Goal: Transaction & Acquisition: Purchase product/service

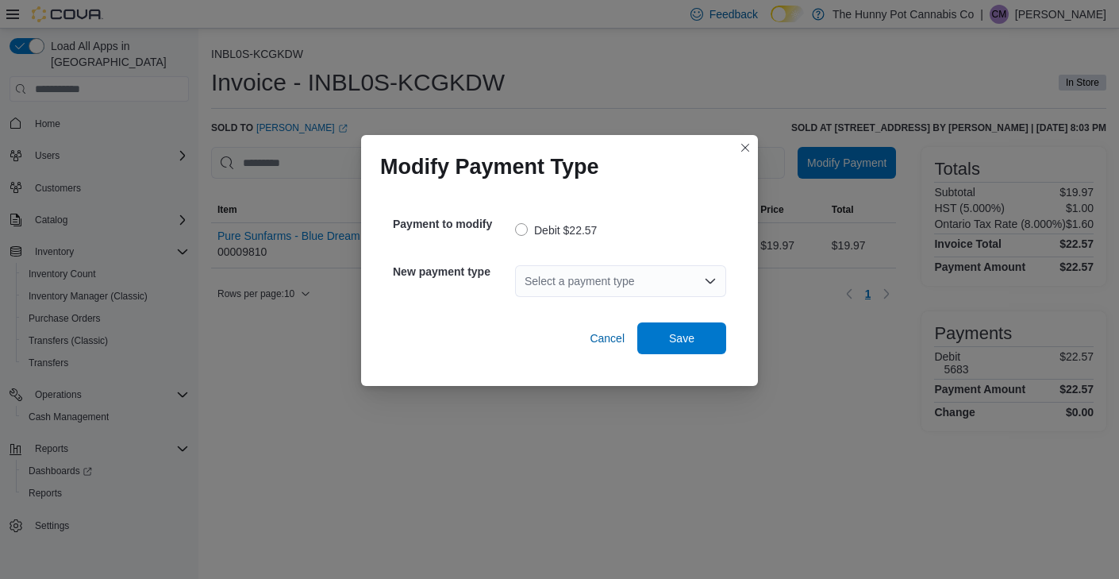
click at [586, 286] on div "Select a payment type" at bounding box center [620, 281] width 211 height 32
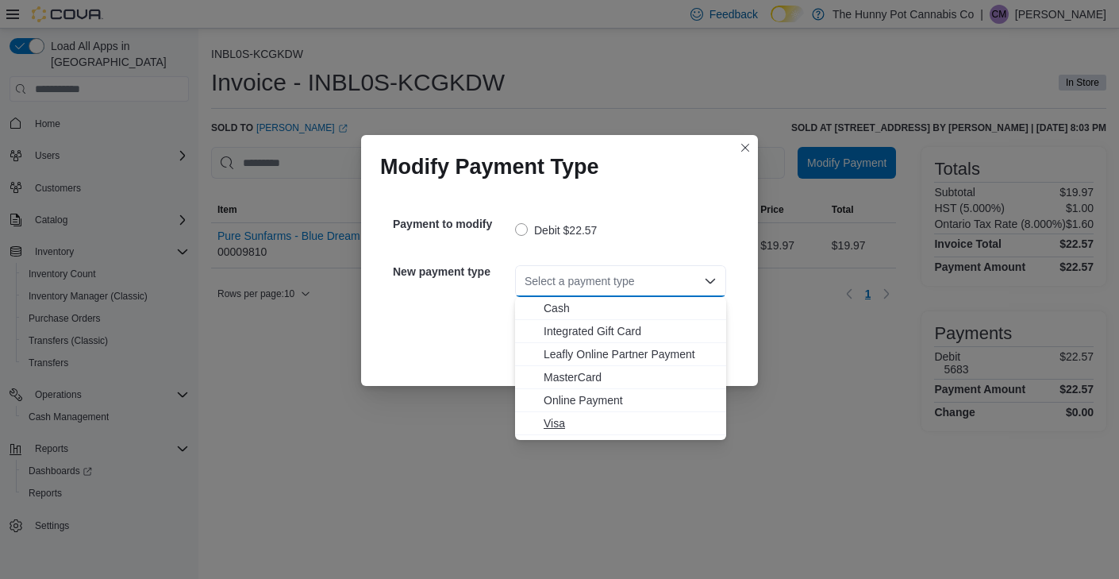
click at [564, 423] on span "Visa" at bounding box center [630, 423] width 173 height 16
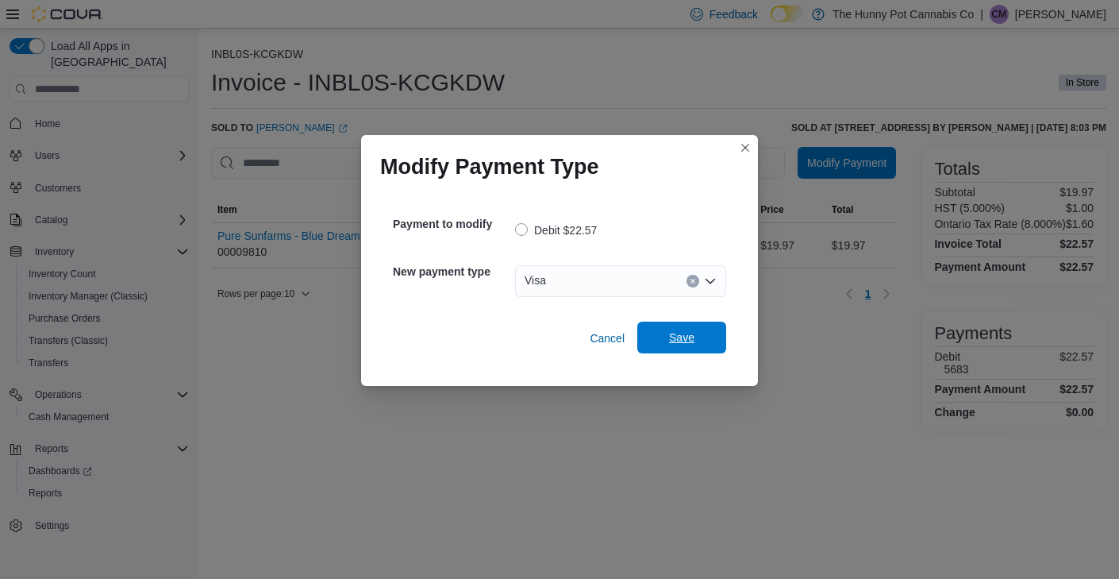
click at [691, 345] on span "Save" at bounding box center [682, 338] width 70 height 32
